Goal: Check status: Check status

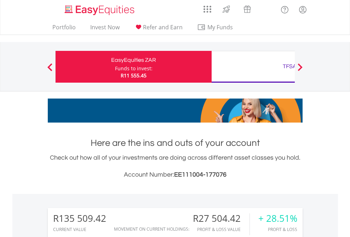
scroll to position [68, 111]
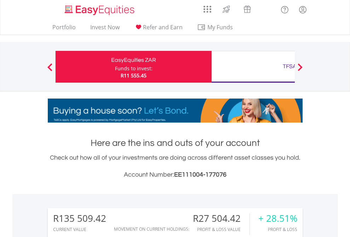
click at [115, 67] on div "Funds to invest:" at bounding box center [133, 68] width 37 height 7
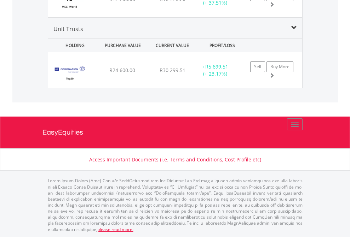
scroll to position [68, 111]
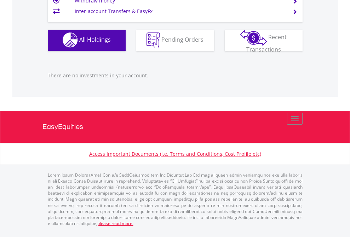
scroll to position [68, 111]
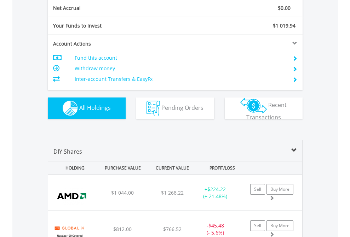
scroll to position [800, 0]
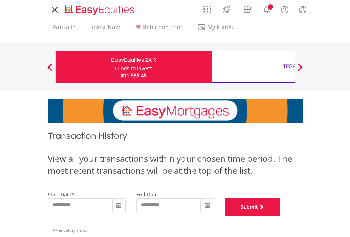
click at [280, 216] on button "Submit" at bounding box center [252, 207] width 56 height 18
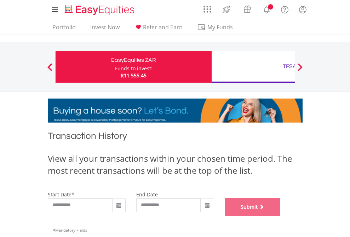
scroll to position [287, 0]
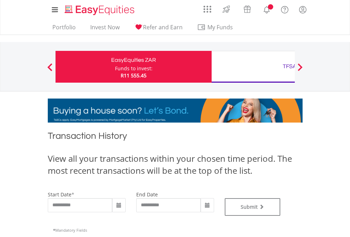
click at [253, 67] on div "TFSA" at bounding box center [289, 67] width 147 height 10
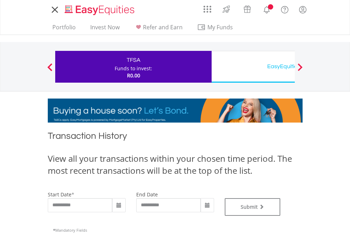
type input "**********"
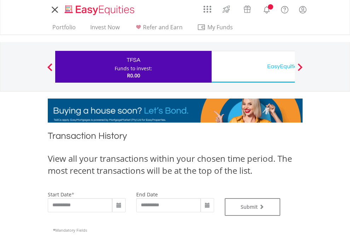
type input "**********"
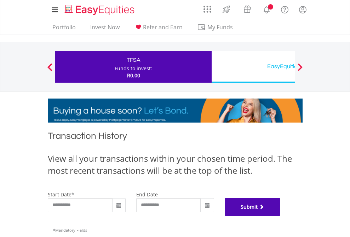
click at [280, 216] on button "Submit" at bounding box center [252, 207] width 56 height 18
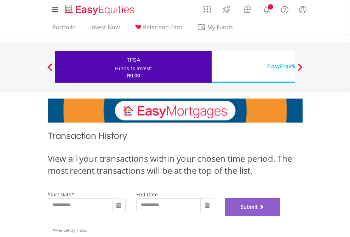
scroll to position [287, 0]
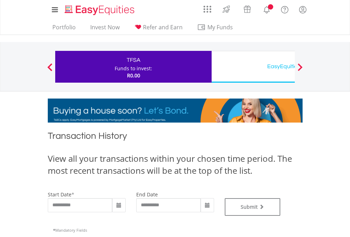
click at [253, 67] on div "EasyEquities USD" at bounding box center [289, 67] width 147 height 10
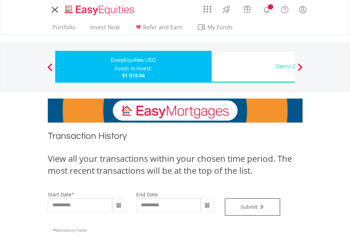
type input "**********"
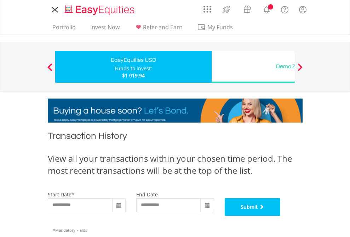
click at [280, 216] on button "Submit" at bounding box center [252, 207] width 56 height 18
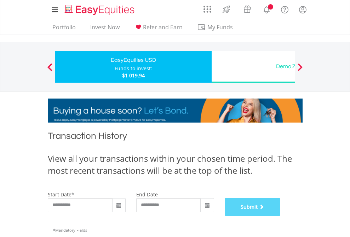
scroll to position [287, 0]
